Goal: Navigation & Orientation: Go to known website

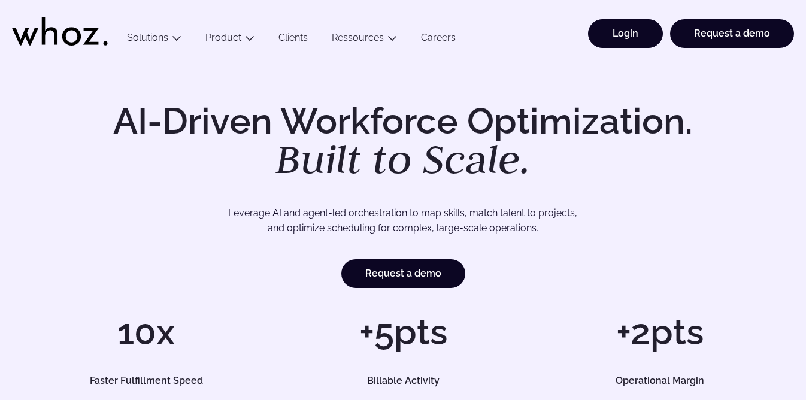
click at [626, 42] on link "Login" at bounding box center [625, 33] width 75 height 29
